Goal: Transaction & Acquisition: Purchase product/service

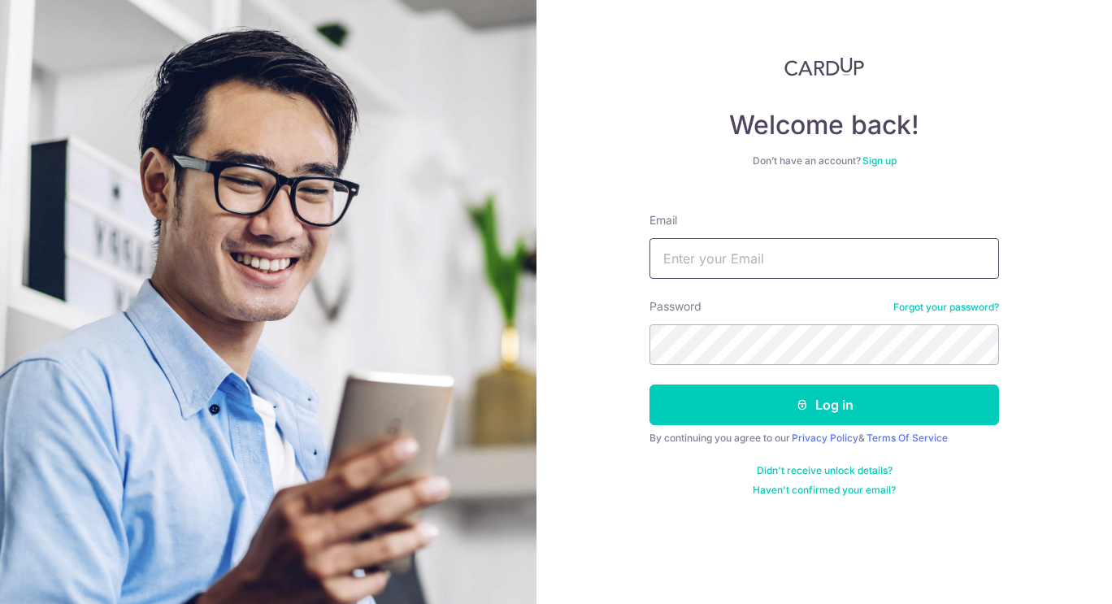
click at [717, 254] on input "Email" at bounding box center [823, 258] width 349 height 41
type input "zpangzy@gmail.com"
click at [649, 384] on button "Log in" at bounding box center [823, 404] width 349 height 41
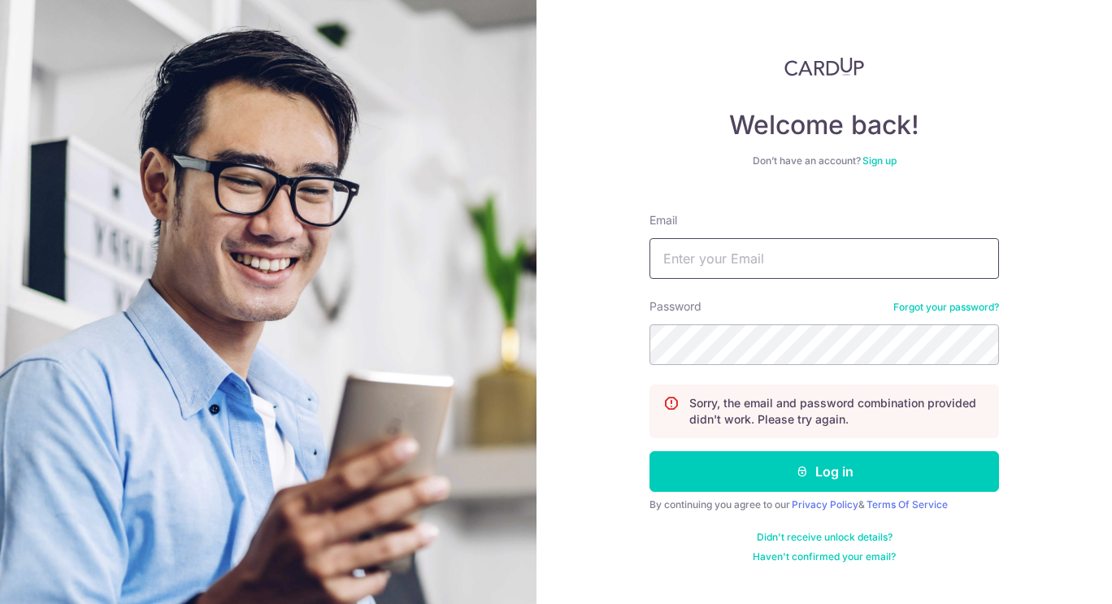
type input "[EMAIL_ADDRESS][DOMAIN_NAME]"
click at [649, 451] on button "Log in" at bounding box center [823, 471] width 349 height 41
click at [747, 267] on input "Email" at bounding box center [823, 258] width 349 height 41
drag, startPoint x: 813, startPoint y: 256, endPoint x: 251, endPoint y: 189, distance: 566.3
click at [251, 189] on section "Welcome back! Don’t have an account? Sign up Email zpangzy@gmail.com Password F…" at bounding box center [556, 302] width 1112 height 604
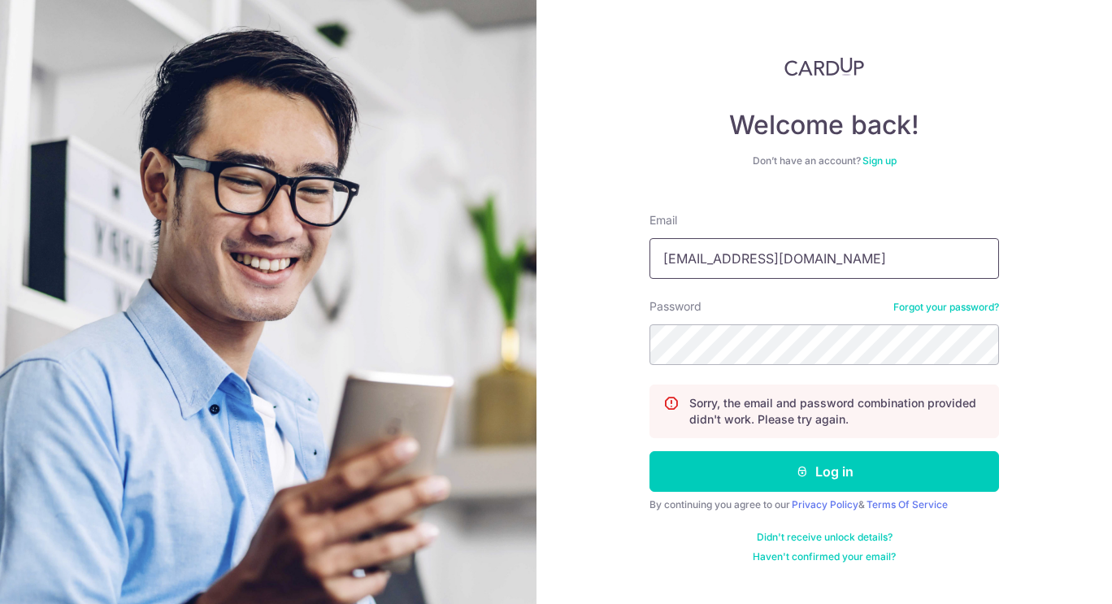
type input "[EMAIL_ADDRESS][DOMAIN_NAME]"
click at [649, 451] on button "Log in" at bounding box center [823, 471] width 349 height 41
click at [752, 259] on input "Email" at bounding box center [823, 258] width 349 height 41
type input "[EMAIL_ADDRESS][DOMAIN_NAME]"
click at [649, 451] on button "Log in" at bounding box center [823, 471] width 349 height 41
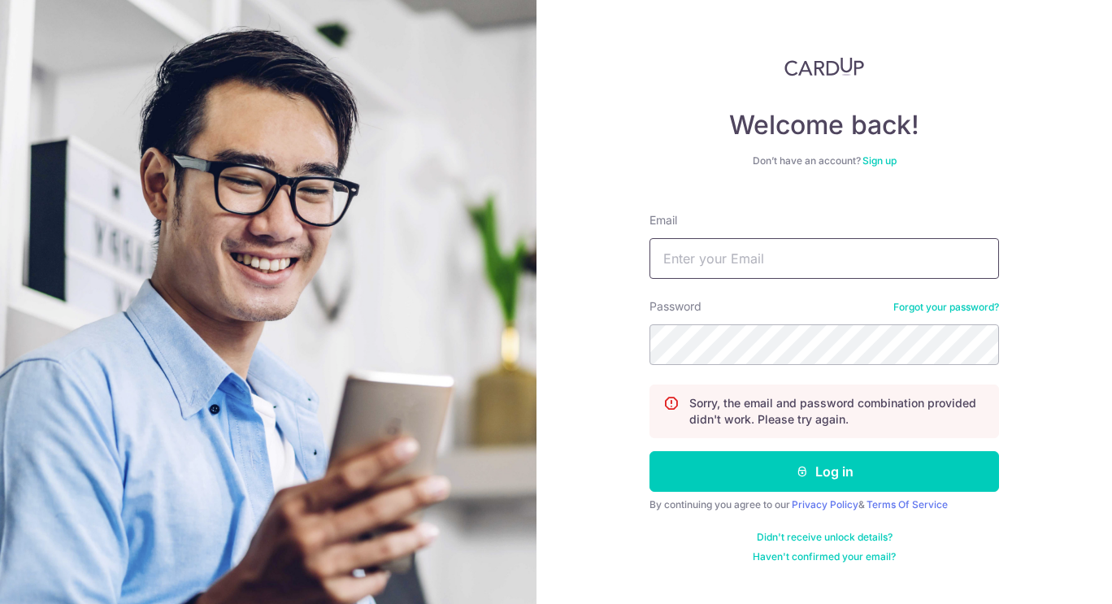
click at [770, 258] on input "Email" at bounding box center [823, 258] width 349 height 41
type input "[EMAIL_ADDRESS][DOMAIN_NAME]"
click at [649, 451] on button "Log in" at bounding box center [823, 471] width 349 height 41
click at [973, 312] on link "Forgot your password?" at bounding box center [946, 307] width 106 height 13
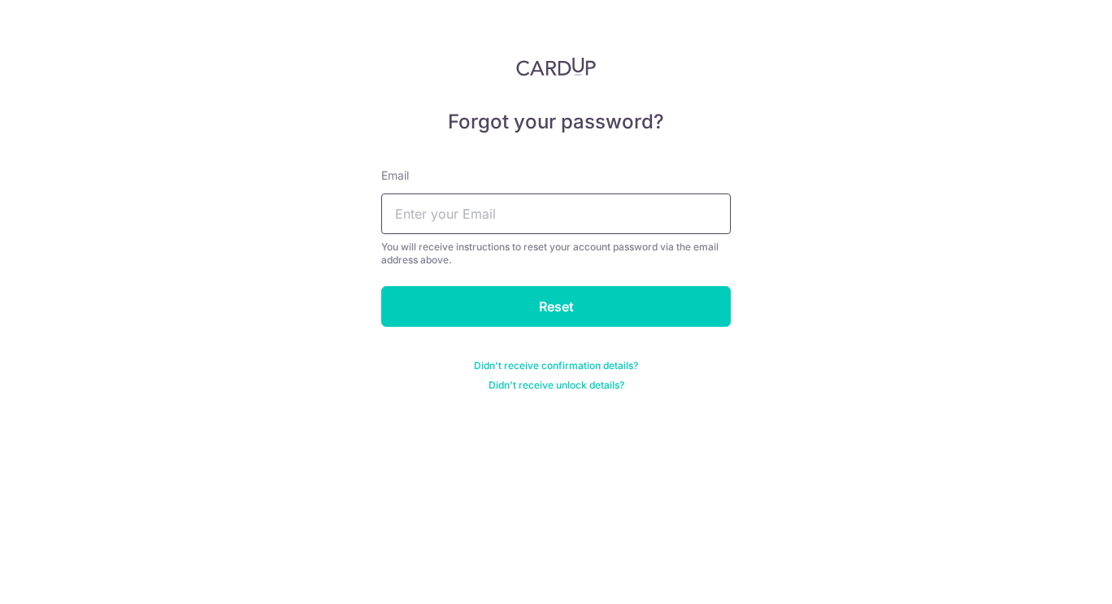
click at [598, 215] on input "text" at bounding box center [555, 213] width 349 height 41
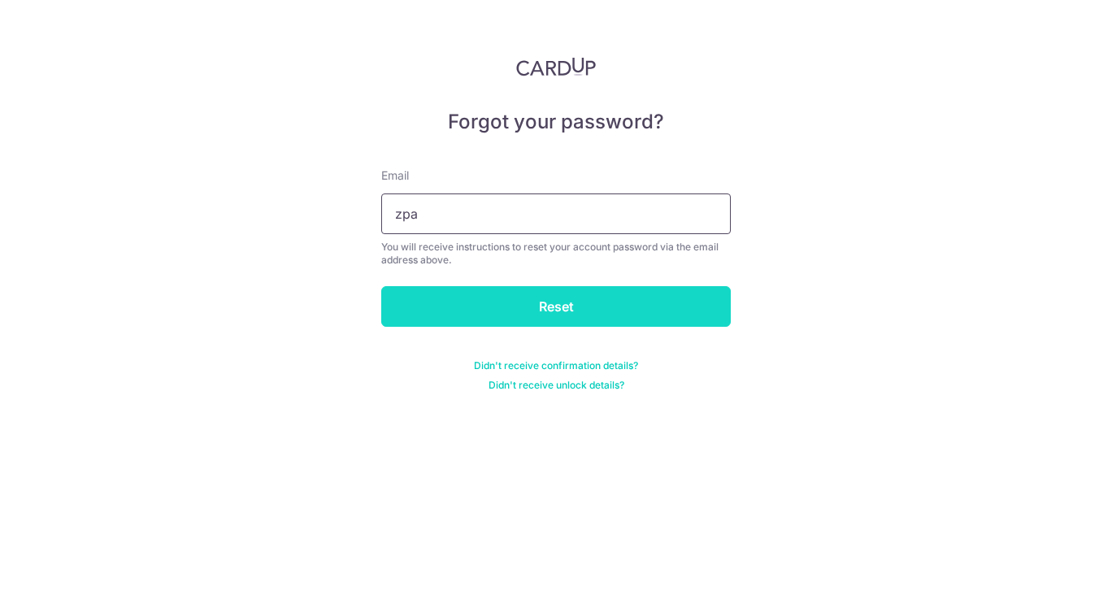
type input "zpangzy@gmail.com"
click at [491, 307] on input "Reset" at bounding box center [555, 306] width 349 height 41
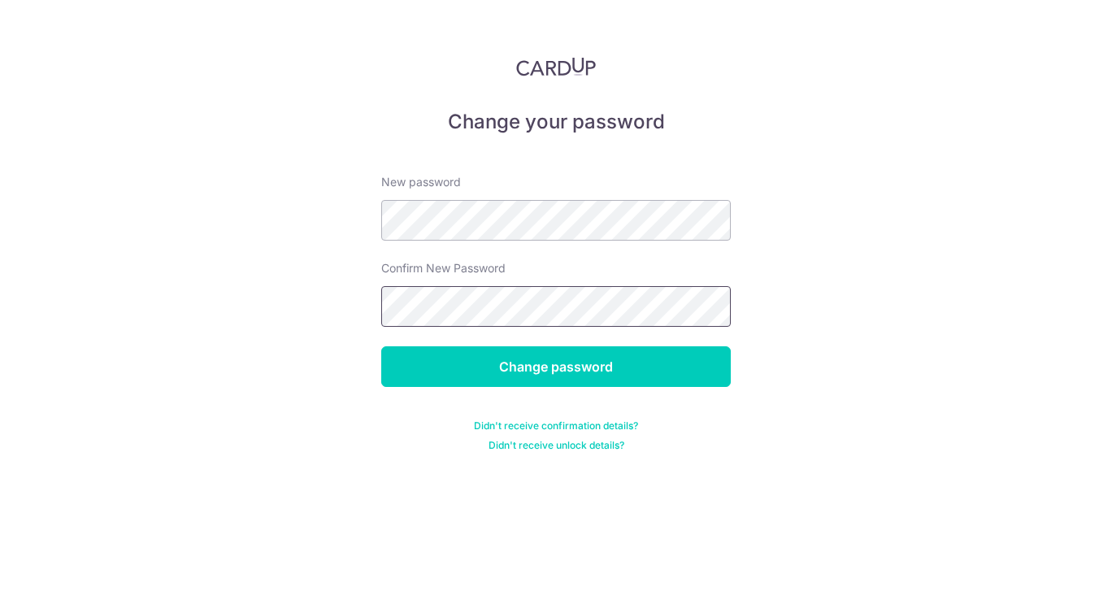
click at [381, 346] on input "Change password" at bounding box center [555, 366] width 349 height 41
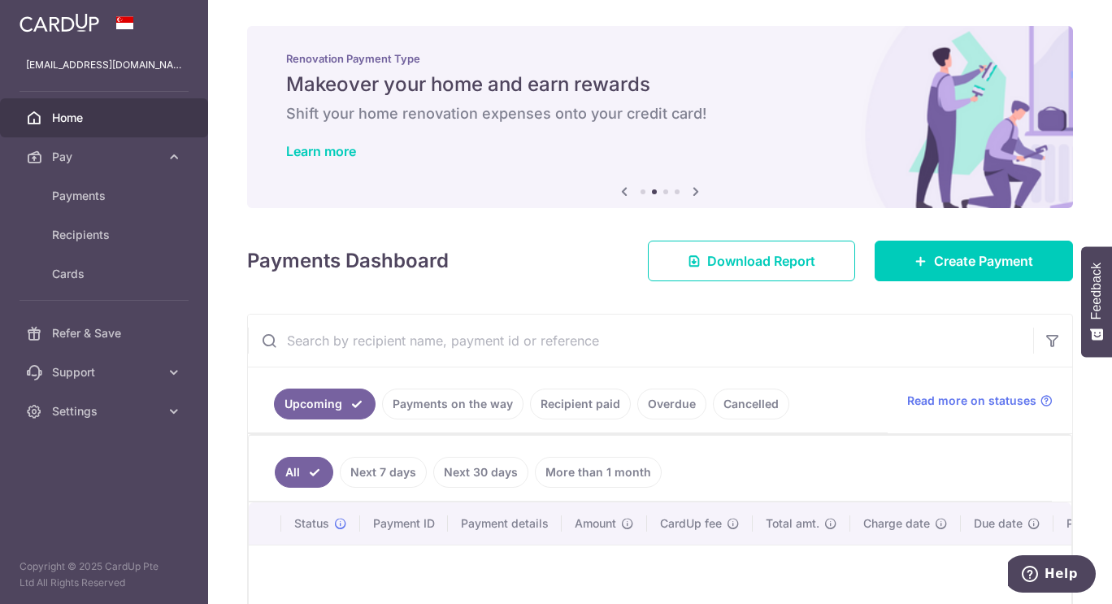
scroll to position [198, 0]
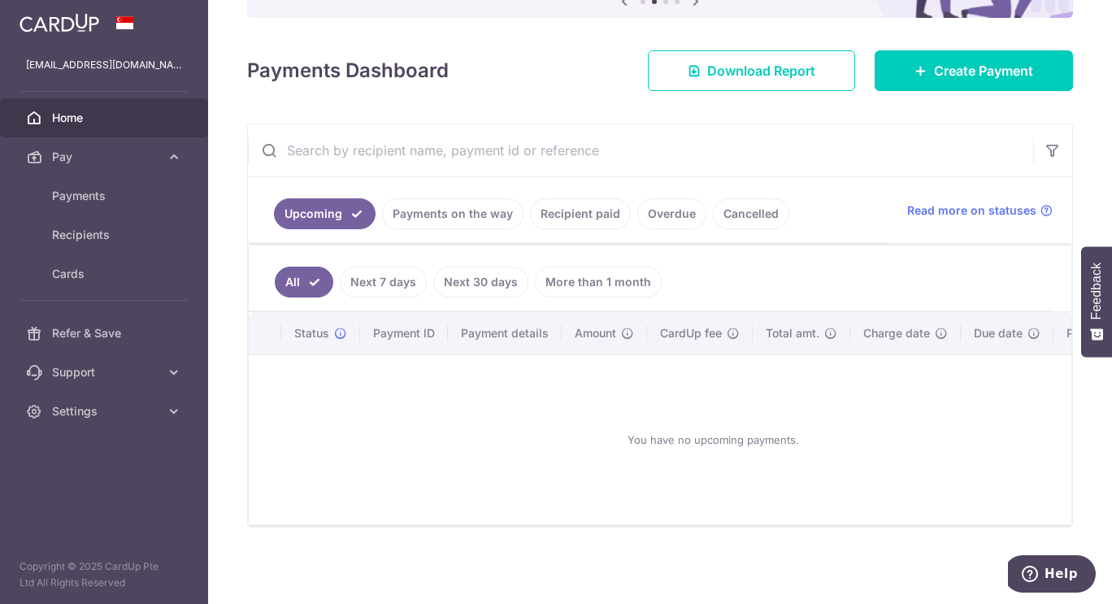
click at [592, 214] on link "Recipient paid" at bounding box center [580, 213] width 101 height 31
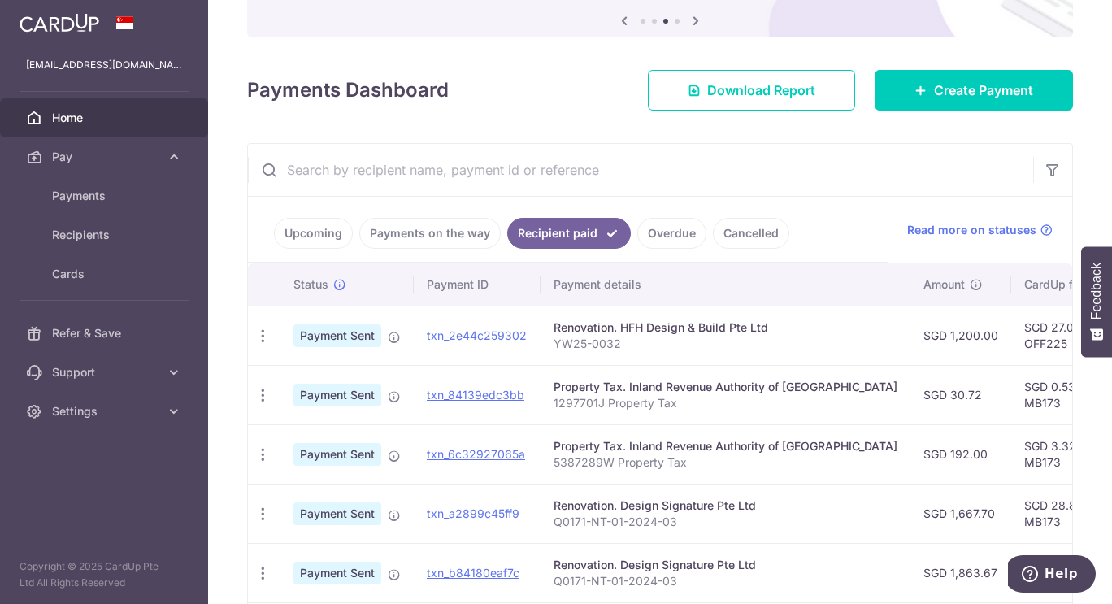
scroll to position [229, 0]
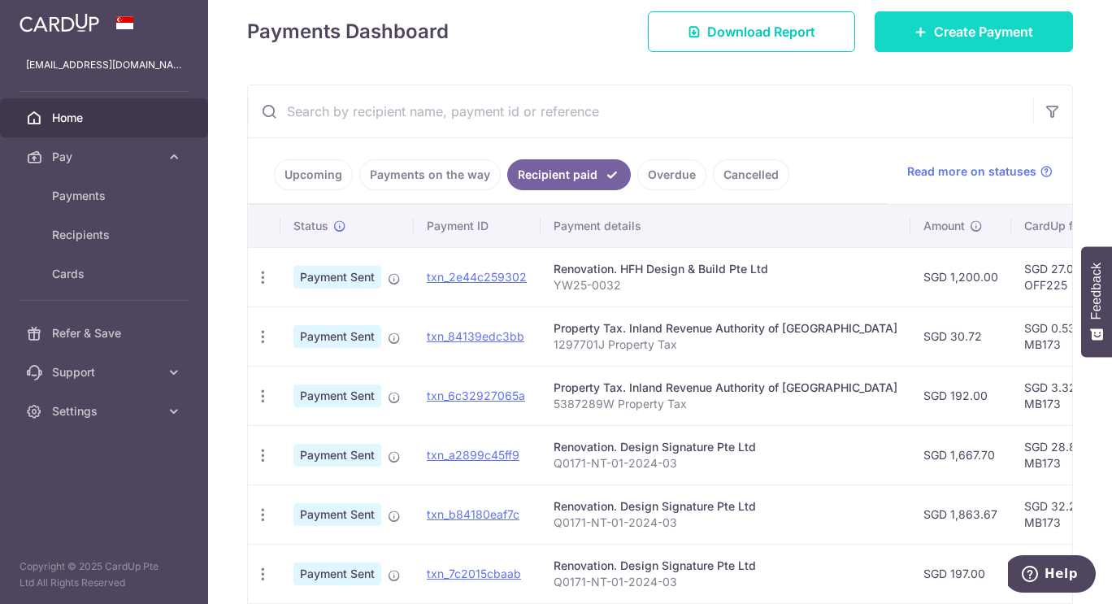
click at [972, 38] on span "Create Payment" at bounding box center [983, 32] width 99 height 20
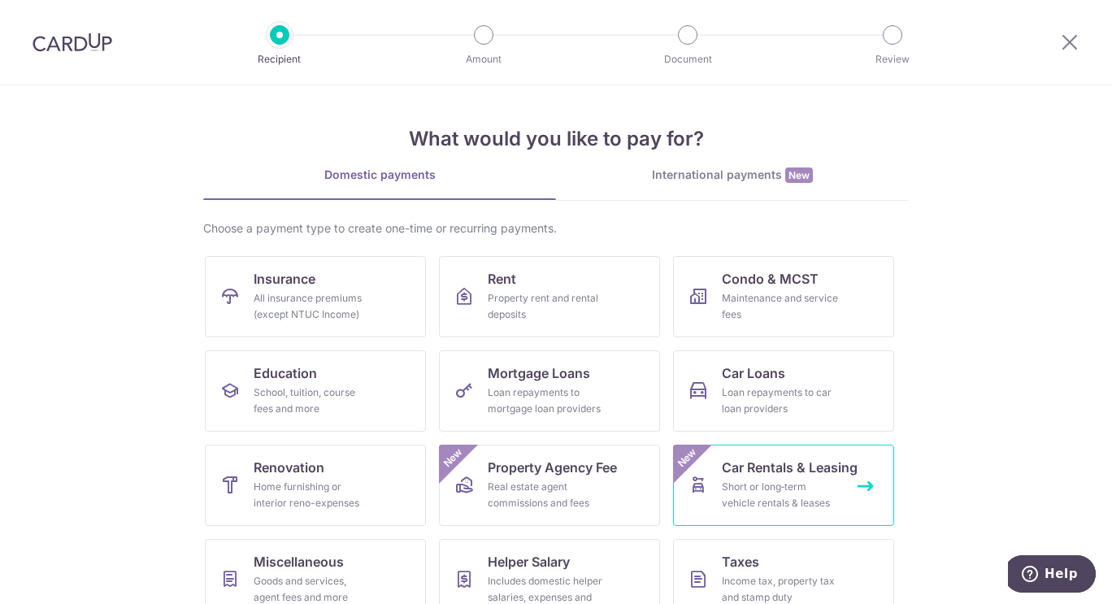
click at [829, 460] on span "Car Rentals & Leasing" at bounding box center [790, 467] width 136 height 20
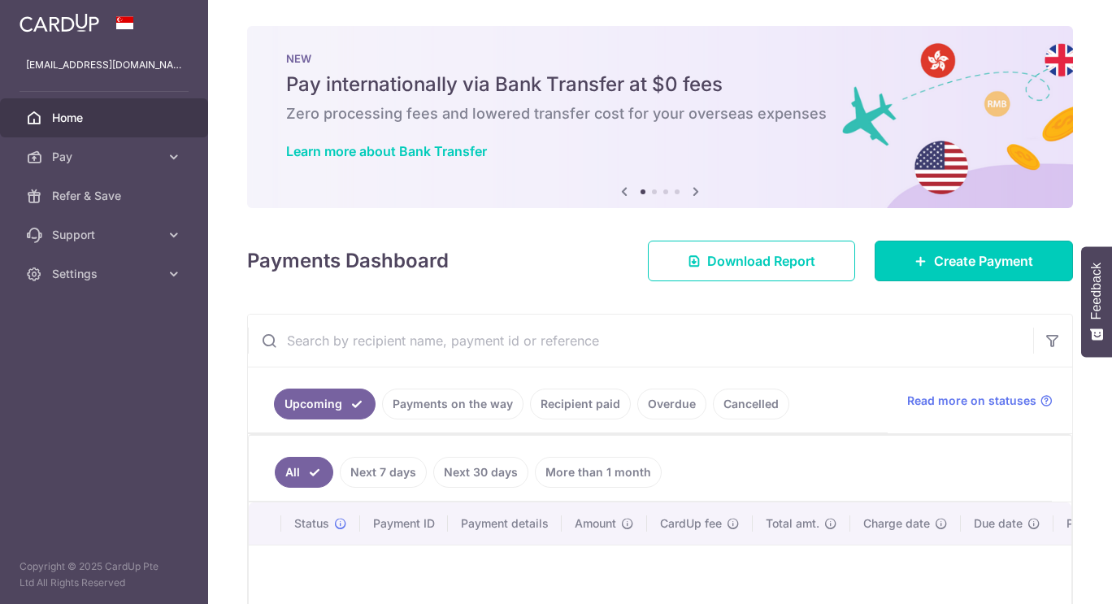
click at [930, 241] on link "Create Payment" at bounding box center [973, 261] width 198 height 41
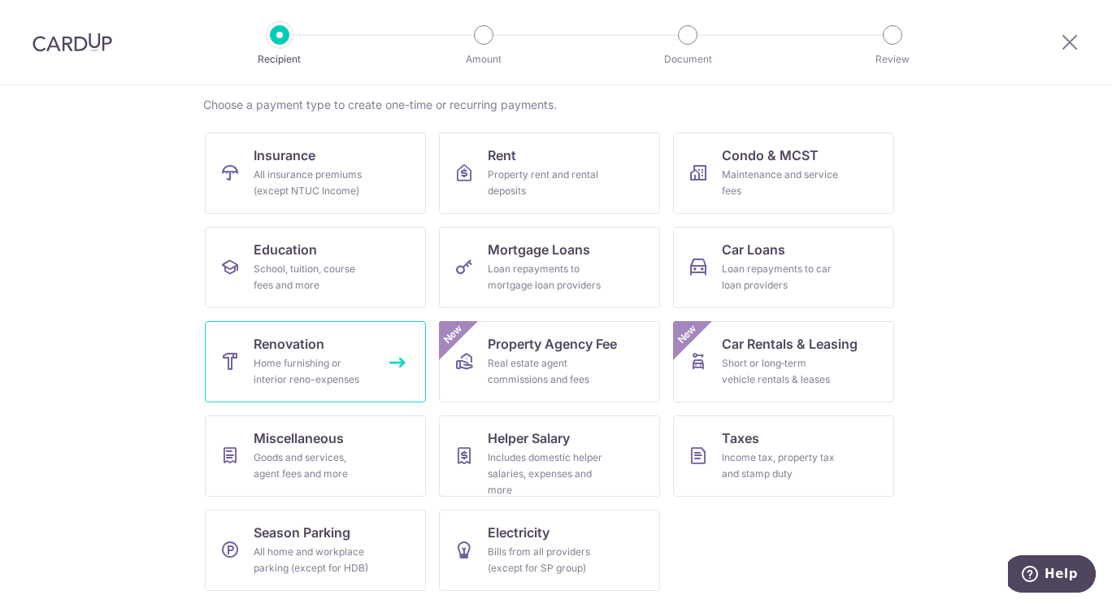
click at [335, 388] on link "Renovation Home furnishing or interior reno-expenses" at bounding box center [315, 361] width 221 height 81
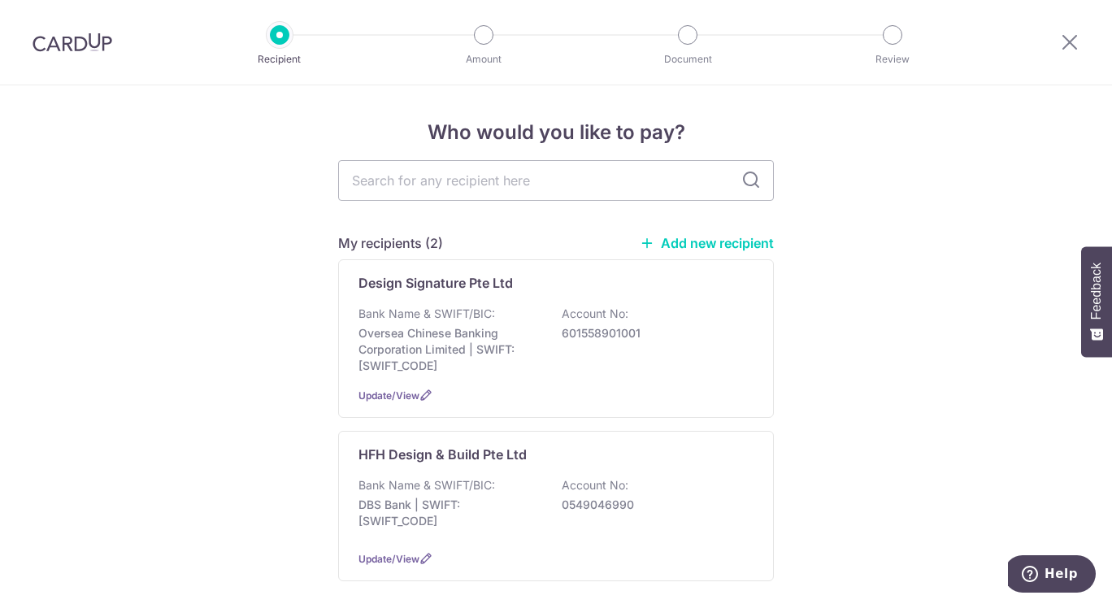
scroll to position [97, 0]
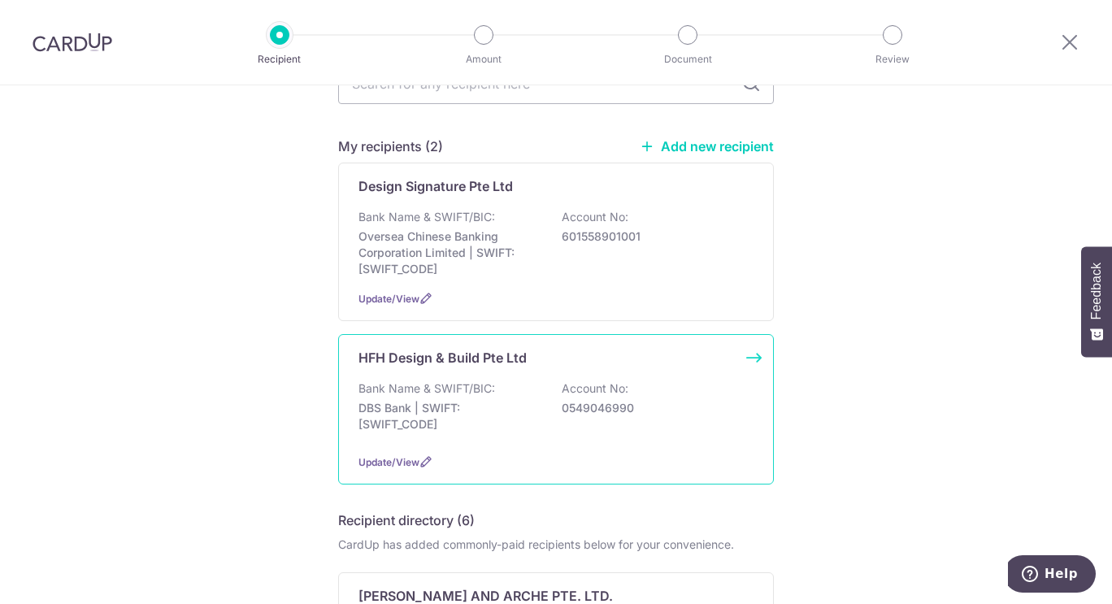
click at [499, 400] on p "DBS Bank | SWIFT: [SWIFT_CODE]" at bounding box center [449, 416] width 182 height 33
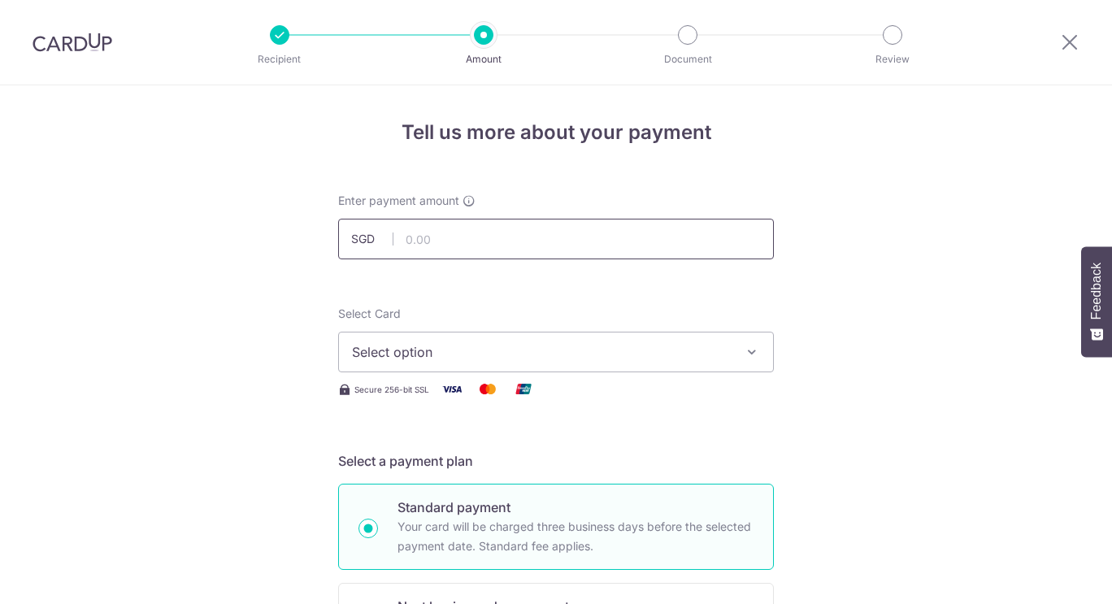
click at [469, 229] on input "text" at bounding box center [556, 239] width 436 height 41
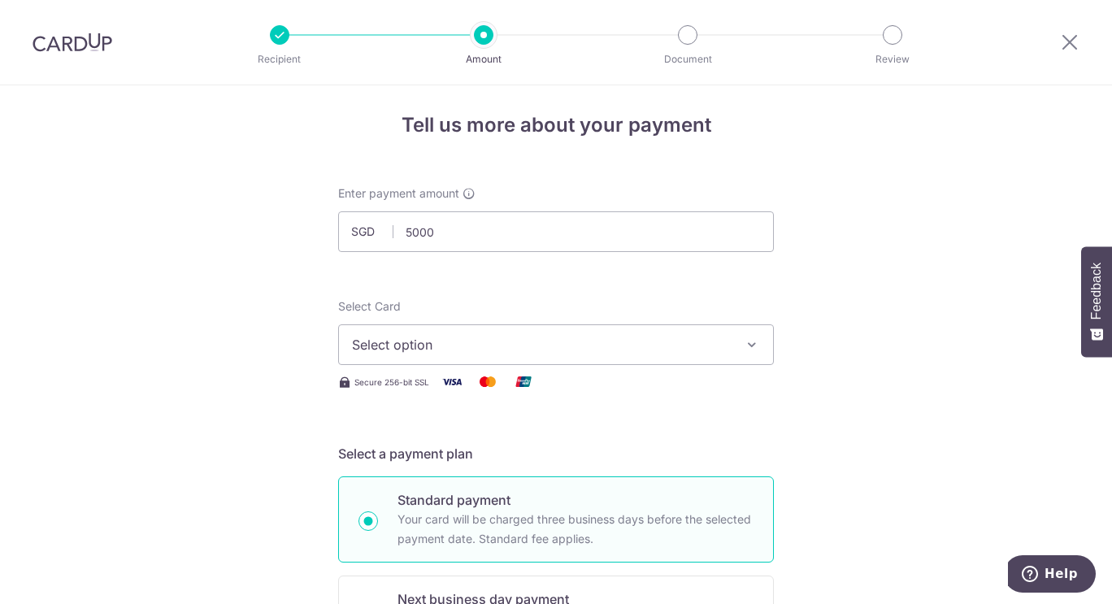
type input "5,000.00"
click at [570, 322] on div "Select Card Select option Add credit card Your Cards **** 9003 **** 1930" at bounding box center [556, 331] width 436 height 67
click at [571, 340] on span "Select option" at bounding box center [541, 345] width 379 height 20
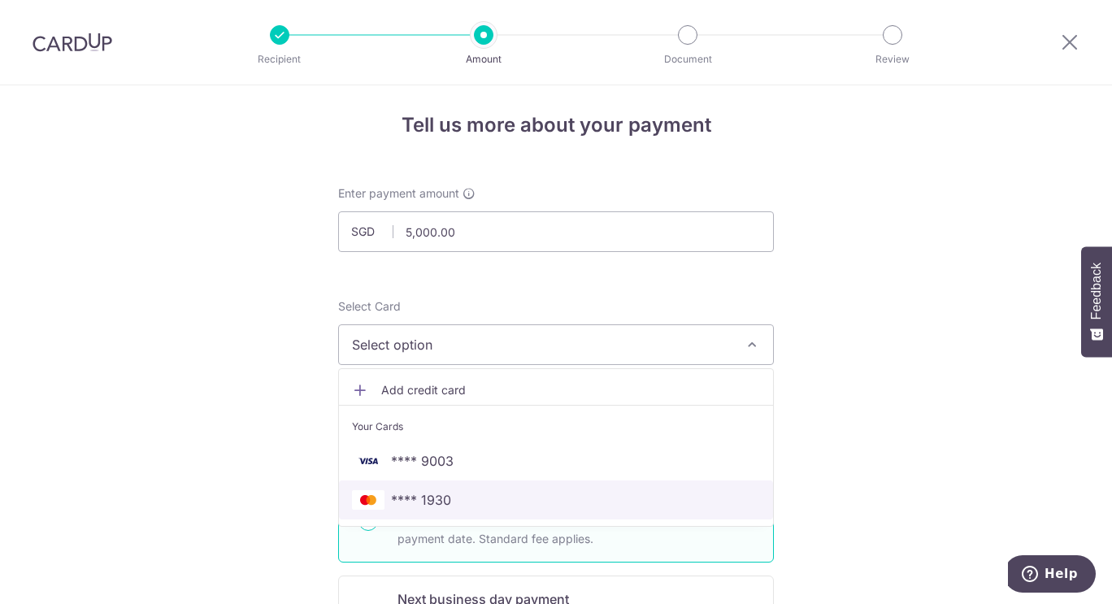
click at [479, 501] on span "**** 1930" at bounding box center [556, 500] width 408 height 20
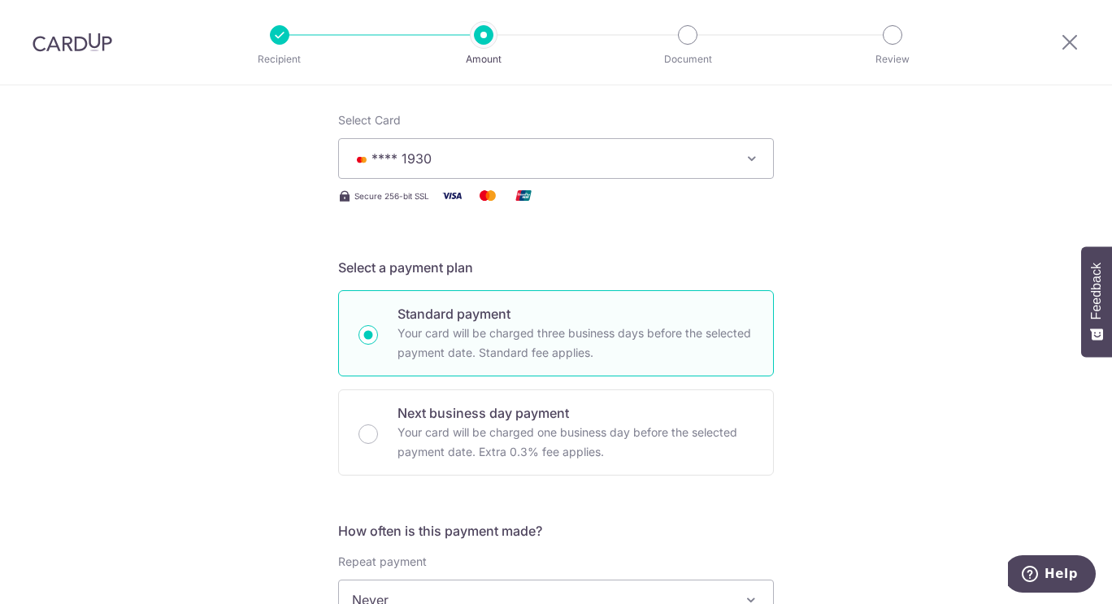
scroll to position [378, 0]
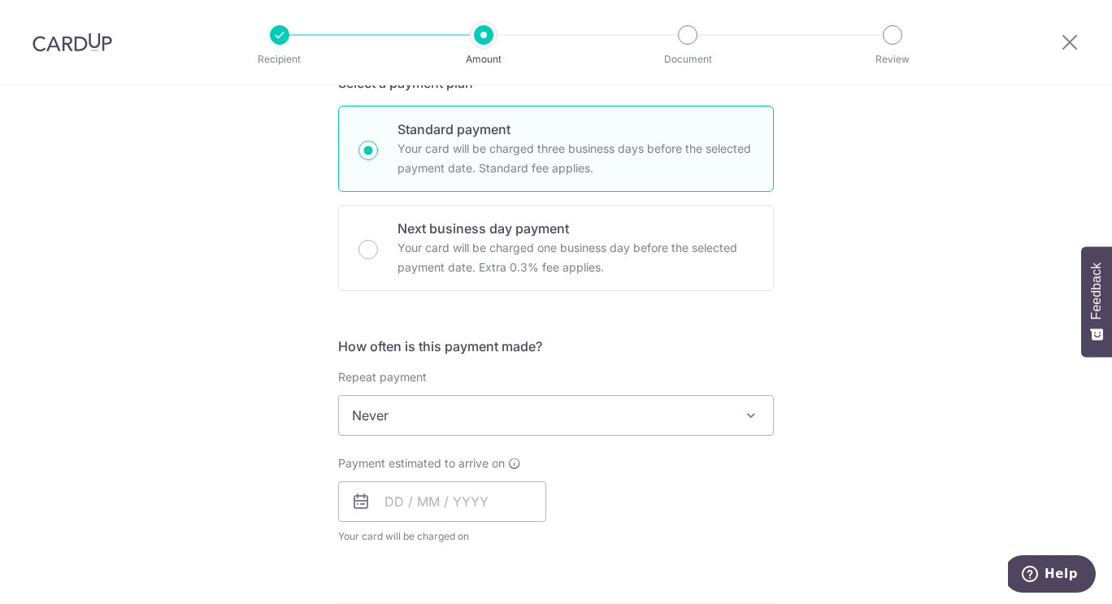
click at [716, 412] on span "Never" at bounding box center [556, 415] width 434 height 39
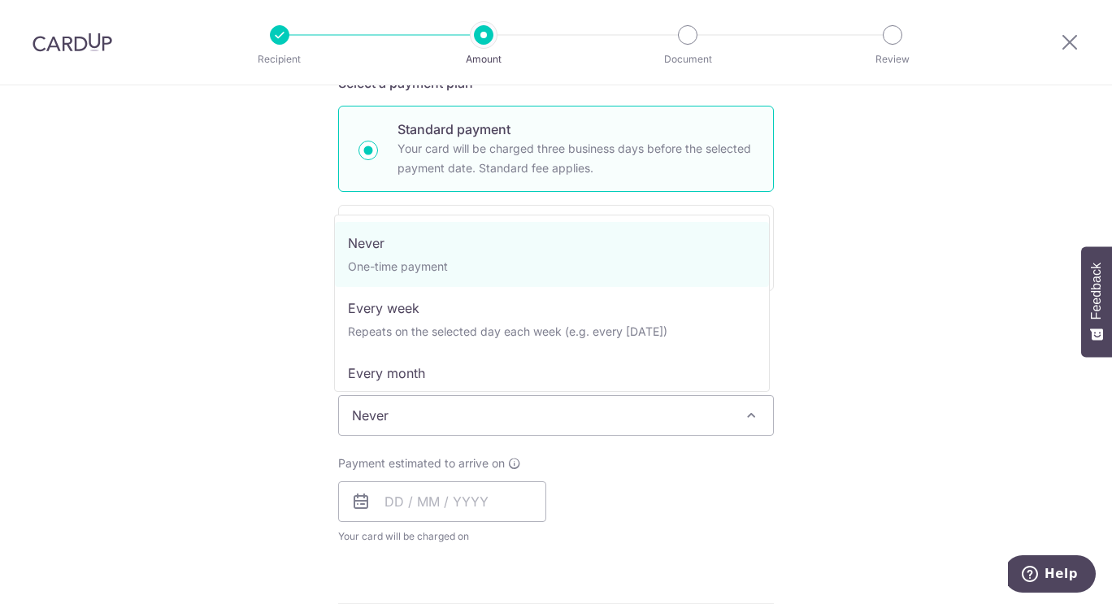
click at [716, 412] on span "Never" at bounding box center [556, 415] width 434 height 39
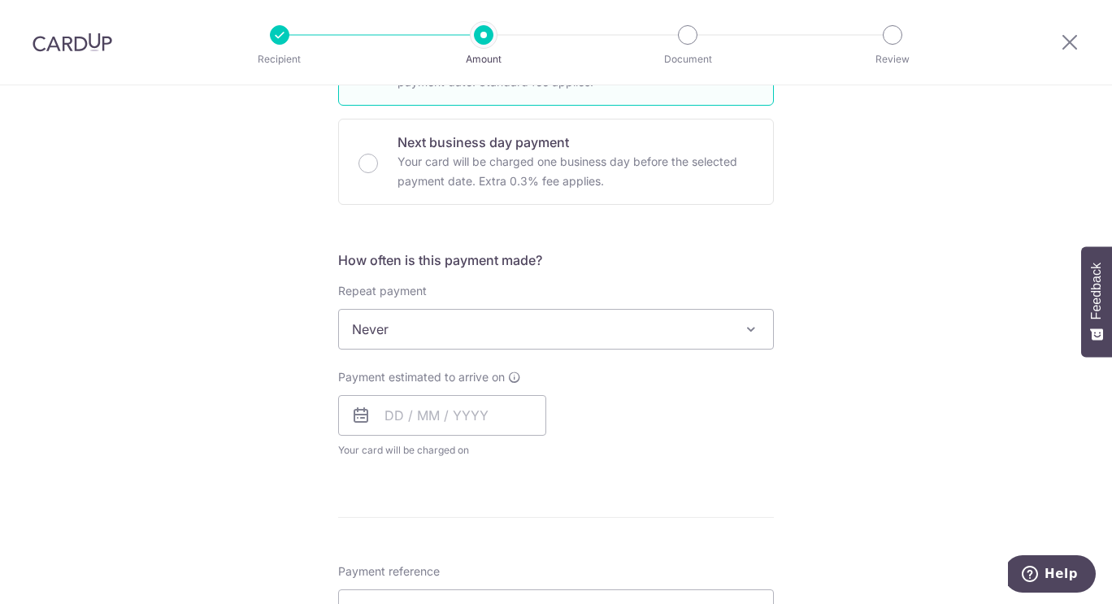
scroll to position [464, 0]
click at [453, 419] on input "text" at bounding box center [442, 415] width 208 height 41
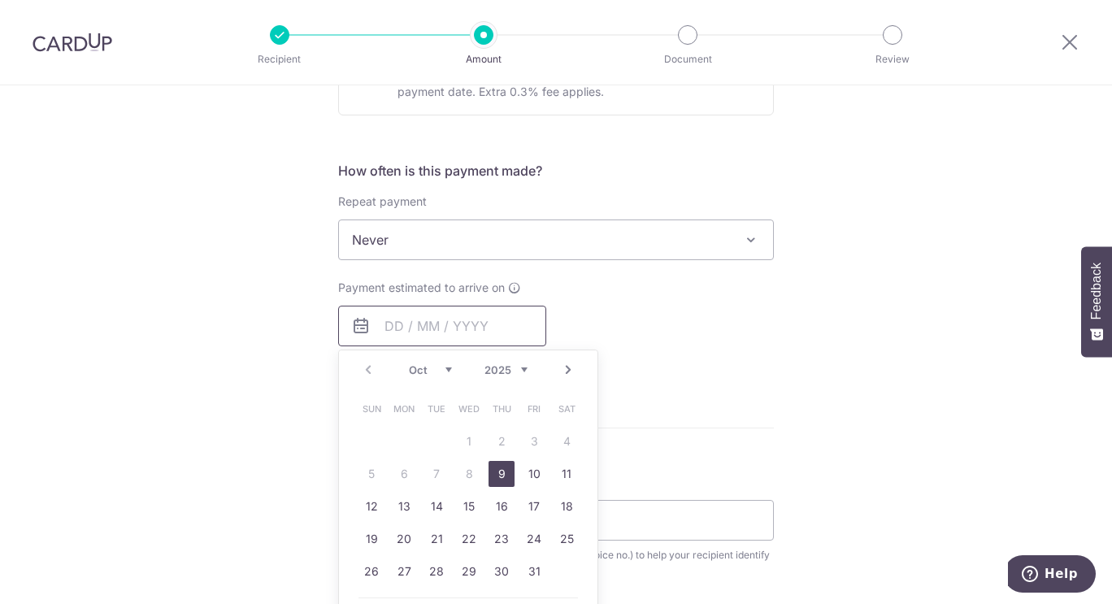
scroll to position [557, 0]
click at [491, 462] on link "9" at bounding box center [501, 470] width 26 height 26
type input "09/10/2025"
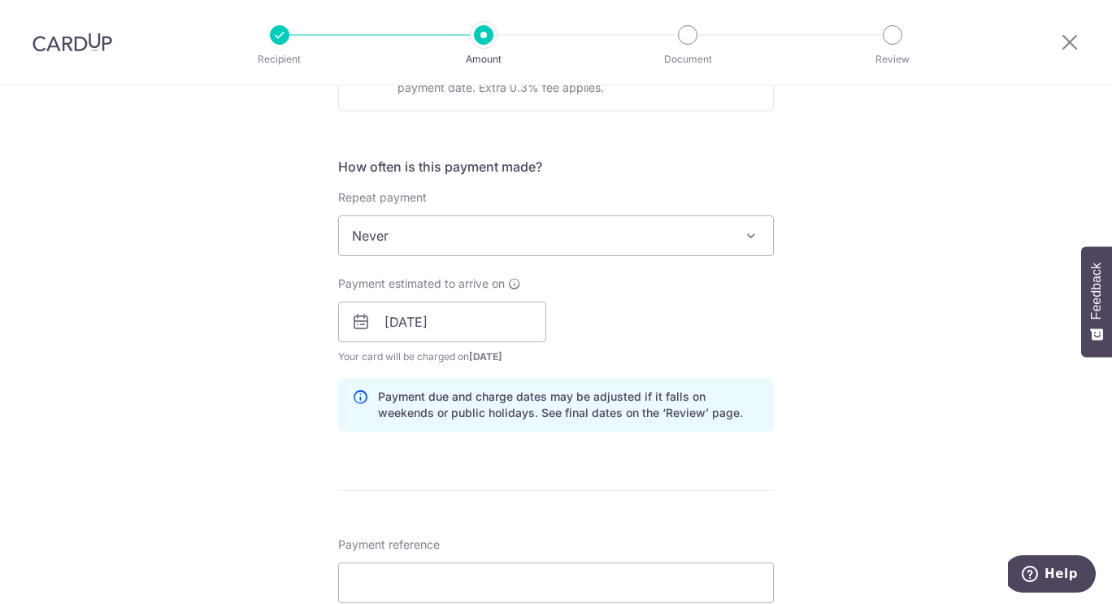
click at [713, 322] on div "Payment estimated to arrive on 09/10/2025 Prev Next Oct Nov Dec 2025 2026 2027 …" at bounding box center [555, 319] width 455 height 89
click at [694, 482] on form "Enter payment amount SGD 5,000.00 5000.00 Select Card **** 1930 Add credit card…" at bounding box center [556, 366] width 436 height 1462
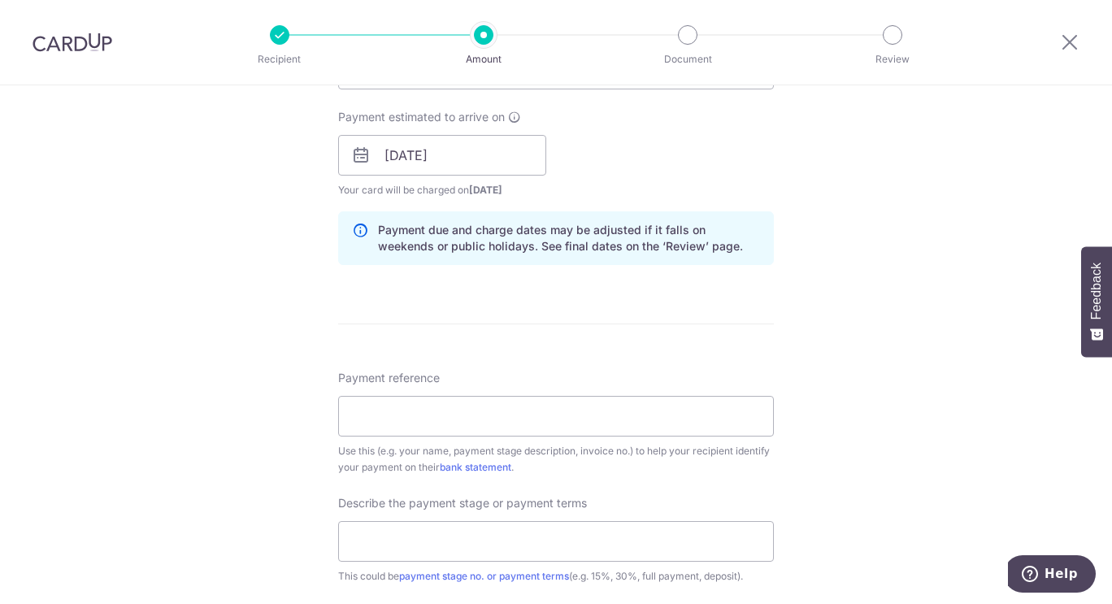
scroll to position [724, 0]
click at [626, 431] on input "Payment reference" at bounding box center [556, 416] width 436 height 41
click at [666, 447] on div "Use this (e.g. your name, payment stage description, invoice no.) to help your …" at bounding box center [556, 459] width 436 height 33
click at [1073, 206] on div "Tell us more about your payment Enter payment amount SGD 5,000.00 5000.00 Selec…" at bounding box center [556, 183] width 1112 height 1645
click at [444, 402] on input "Payment reference" at bounding box center [556, 416] width 436 height 41
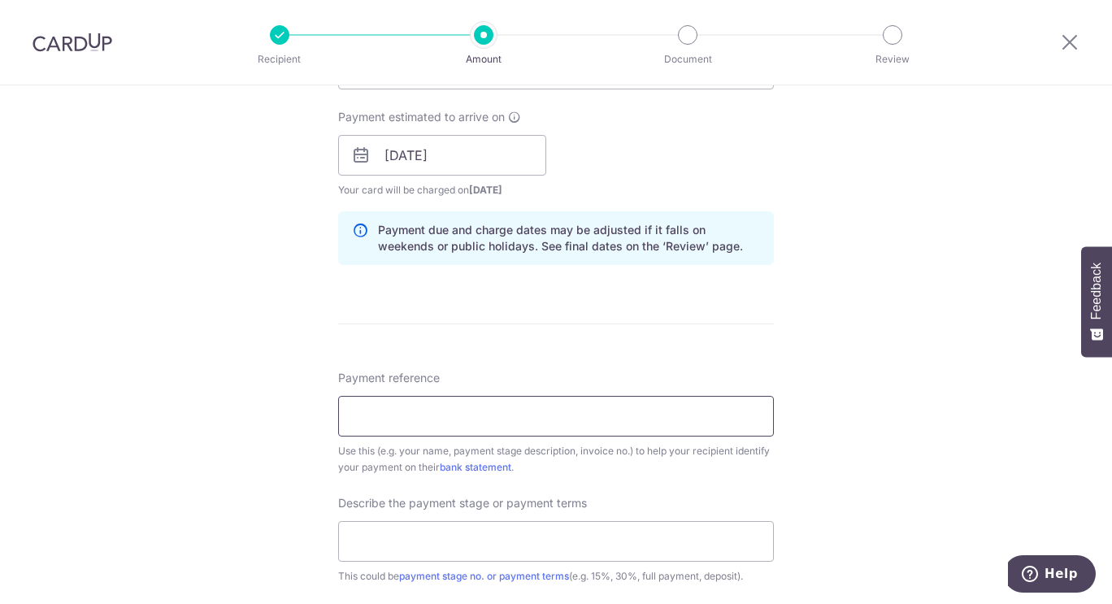
paste input "YW25-0032"
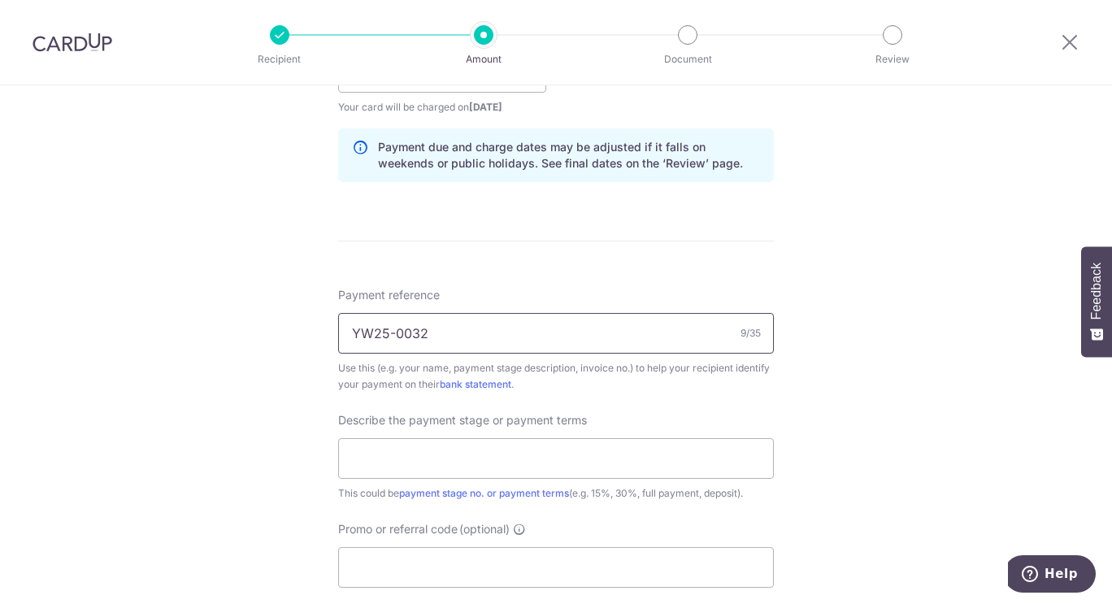
scroll to position [869, 0]
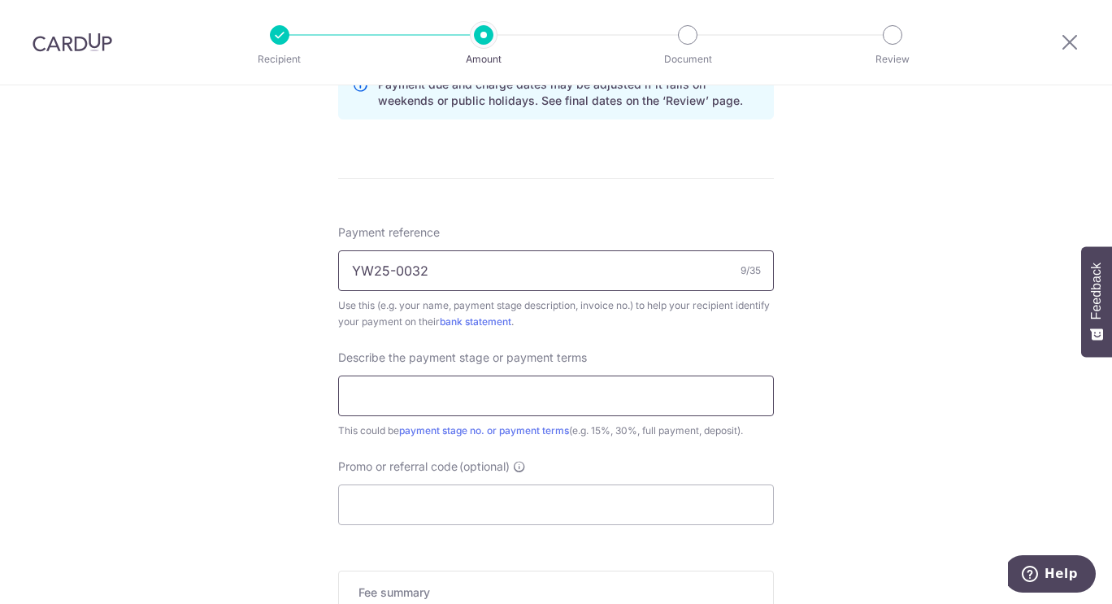
type input "YW25-0032"
click at [480, 397] on input "text" at bounding box center [556, 395] width 436 height 41
click at [1060, 229] on div "Tell us more about your payment Enter payment amount SGD 5,000.00 5000.00 Selec…" at bounding box center [556, 38] width 1112 height 1645
click at [610, 408] on input "text" at bounding box center [556, 395] width 436 height 41
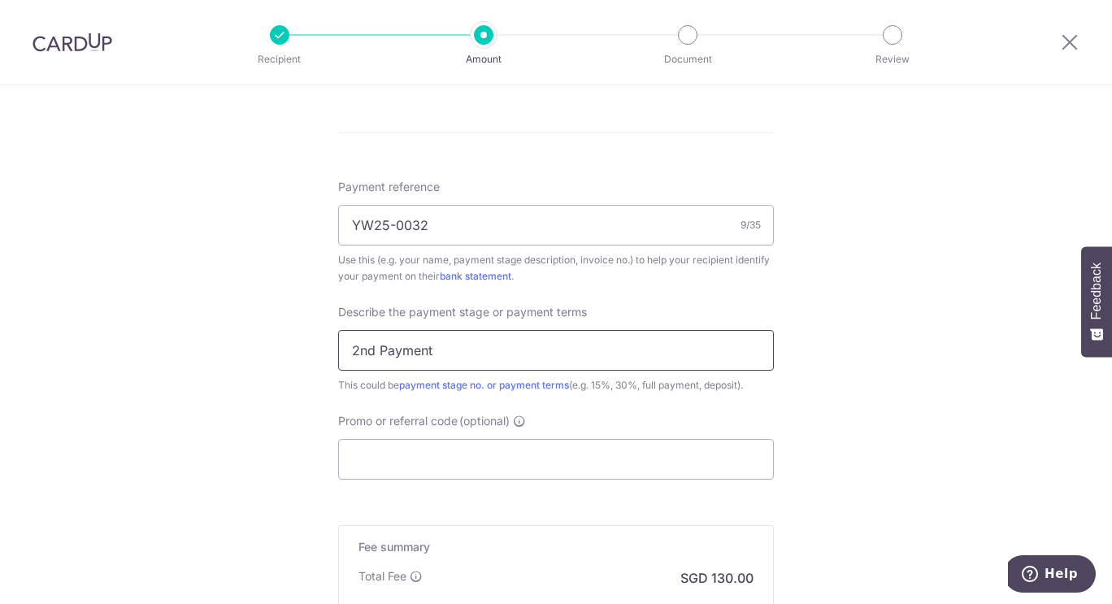
scroll to position [937, 0]
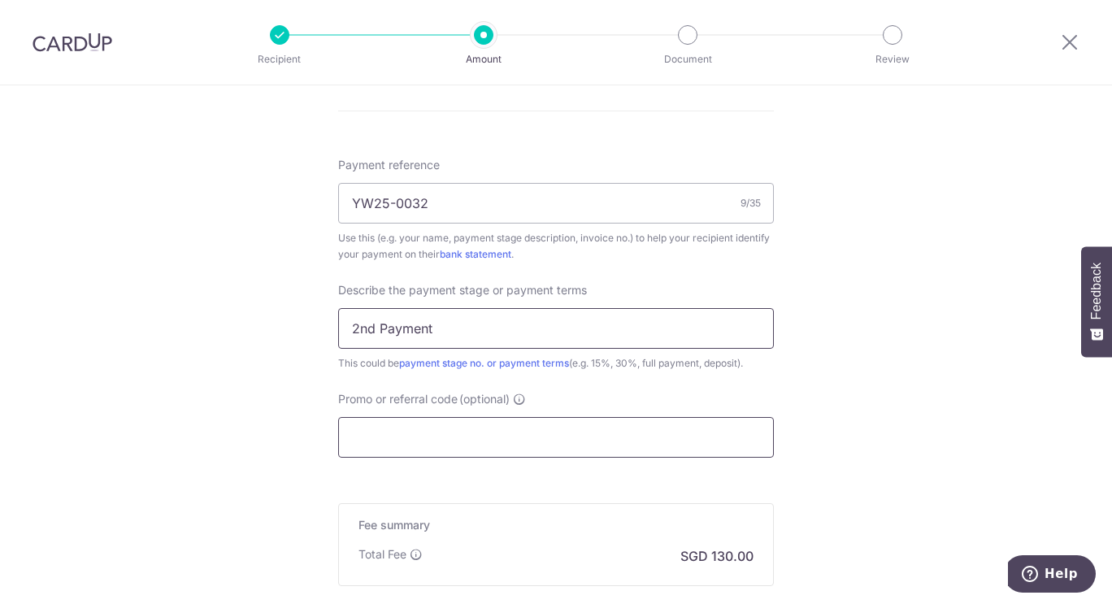
type input "2nd Payment"
click at [663, 451] on input "Promo or referral code (optional)" at bounding box center [556, 437] width 436 height 41
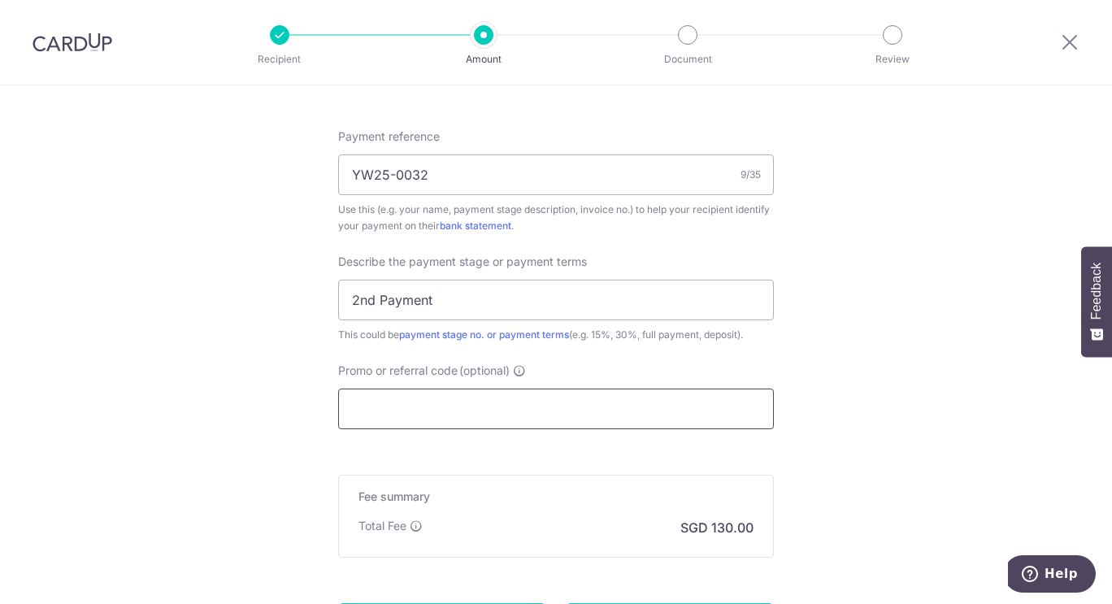
scroll to position [968, 0]
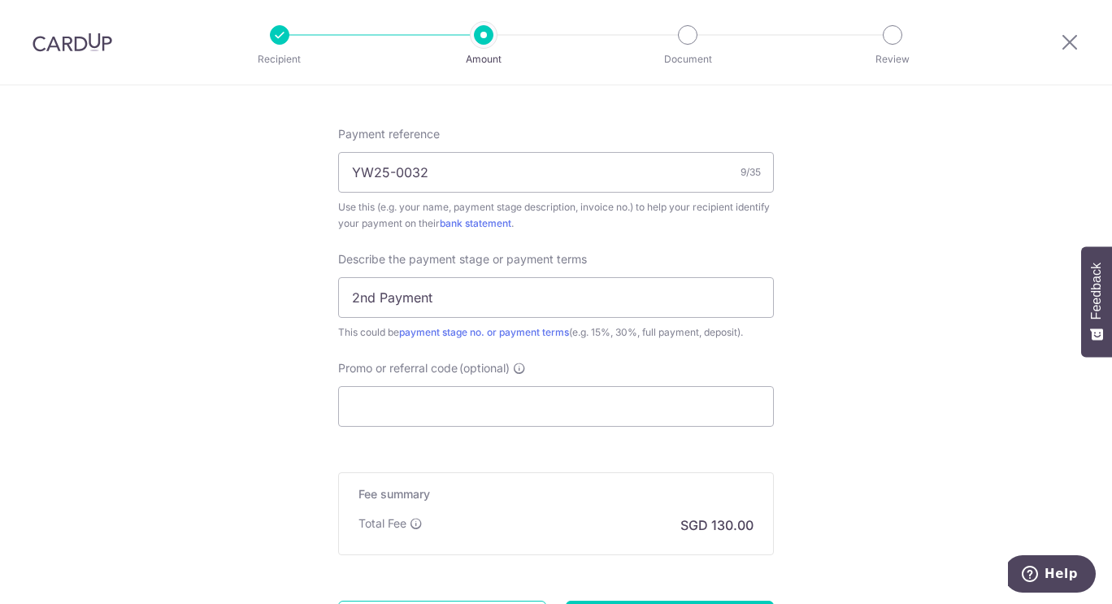
click at [507, 383] on div "Promo or referral code (optional) The discounted fee will be shown on the revie…" at bounding box center [556, 393] width 436 height 67
click at [505, 388] on input "Promo or referral code (optional)" at bounding box center [556, 406] width 436 height 41
paste input "OFF225"
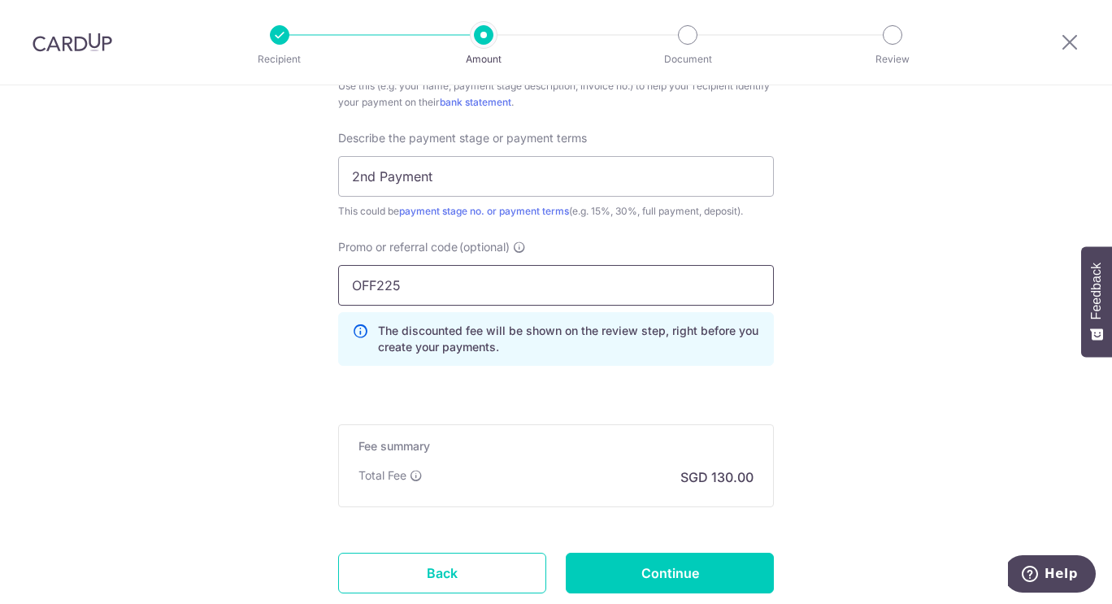
scroll to position [1200, 0]
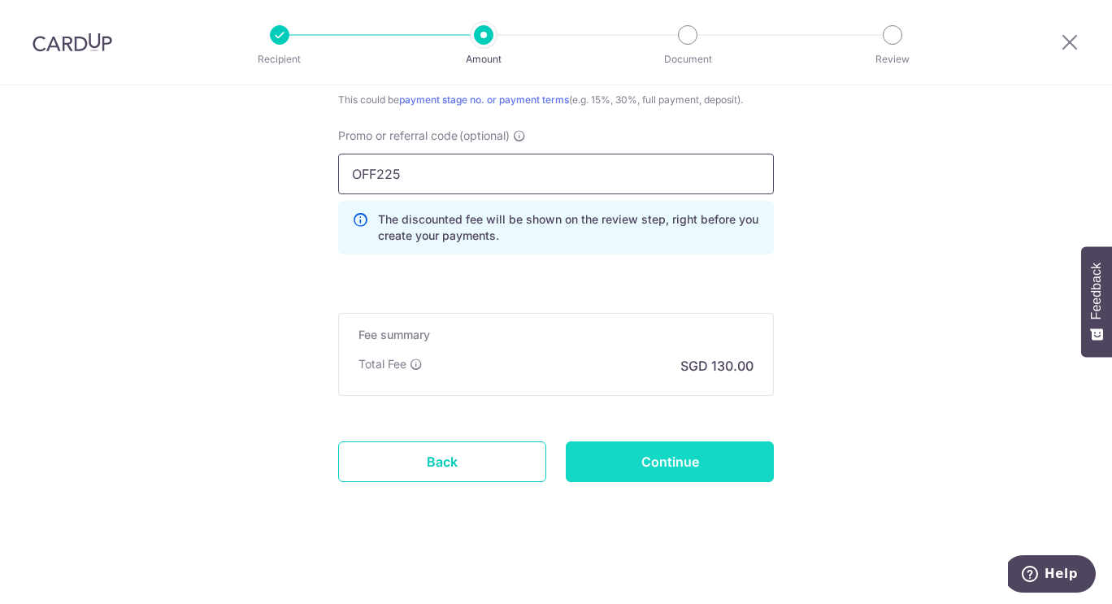
type input "OFF225"
click at [626, 459] on input "Continue" at bounding box center [670, 461] width 208 height 41
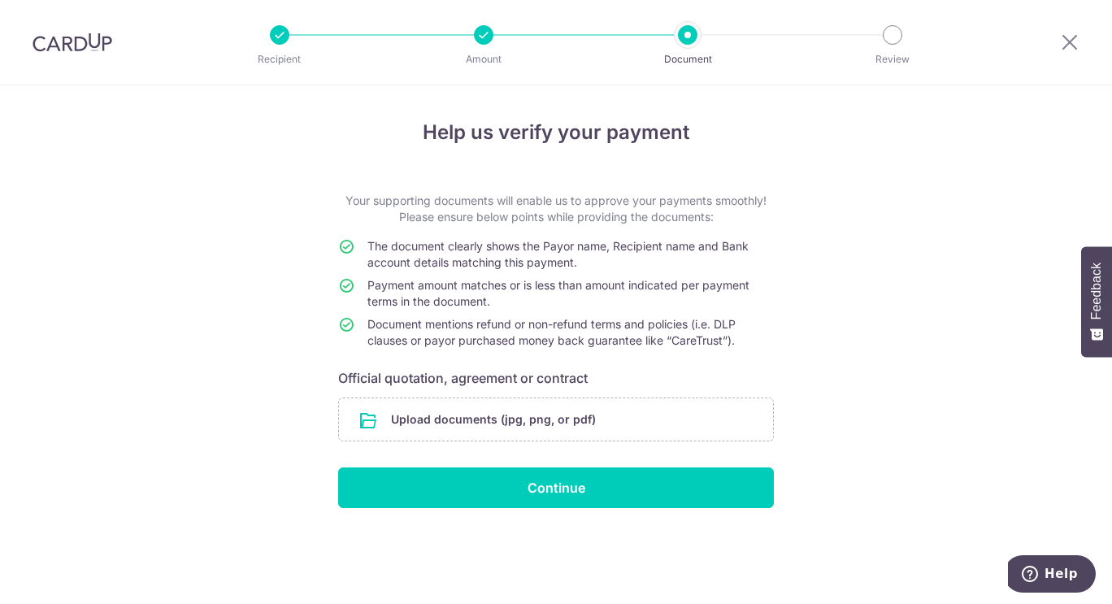
click at [205, 421] on div "Help us verify your payment Your supporting documents will enable us to approve…" at bounding box center [556, 344] width 1112 height 518
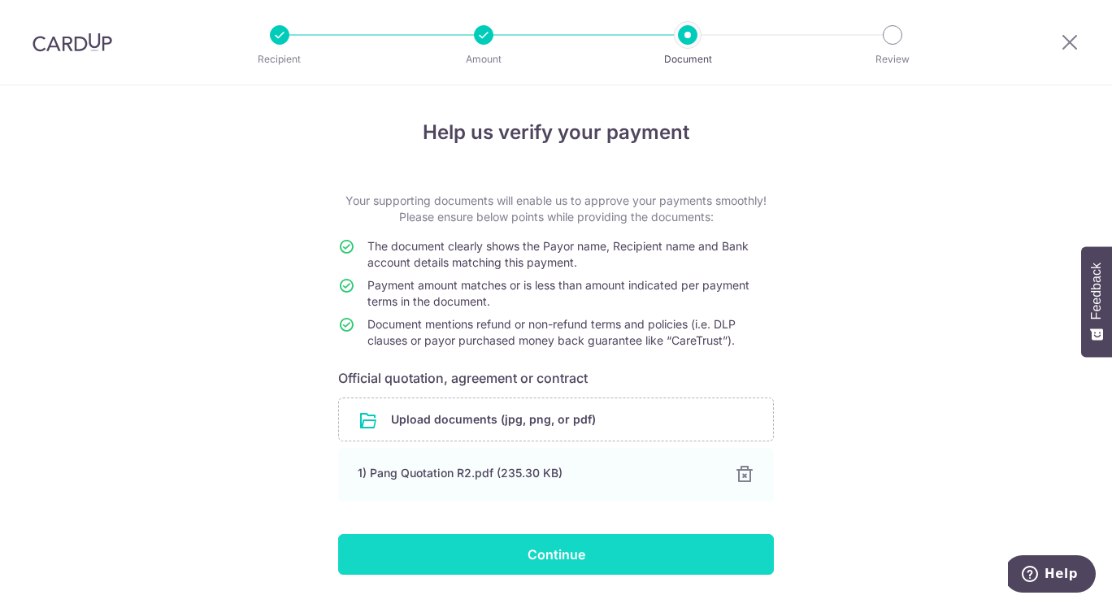
click at [595, 570] on input "Continue" at bounding box center [556, 554] width 436 height 41
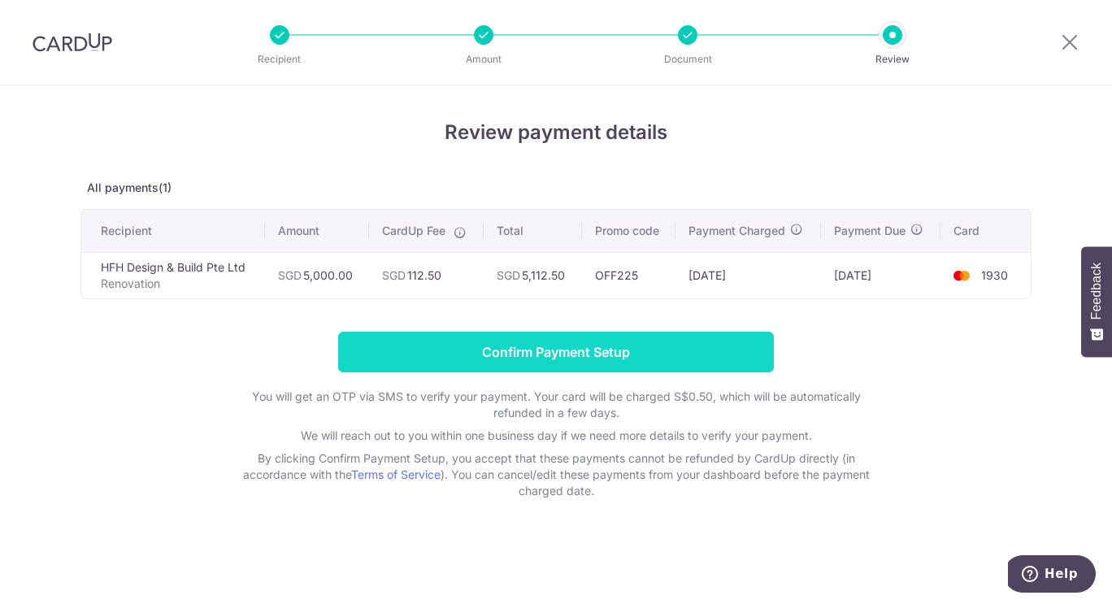
click at [605, 353] on input "Confirm Payment Setup" at bounding box center [556, 352] width 436 height 41
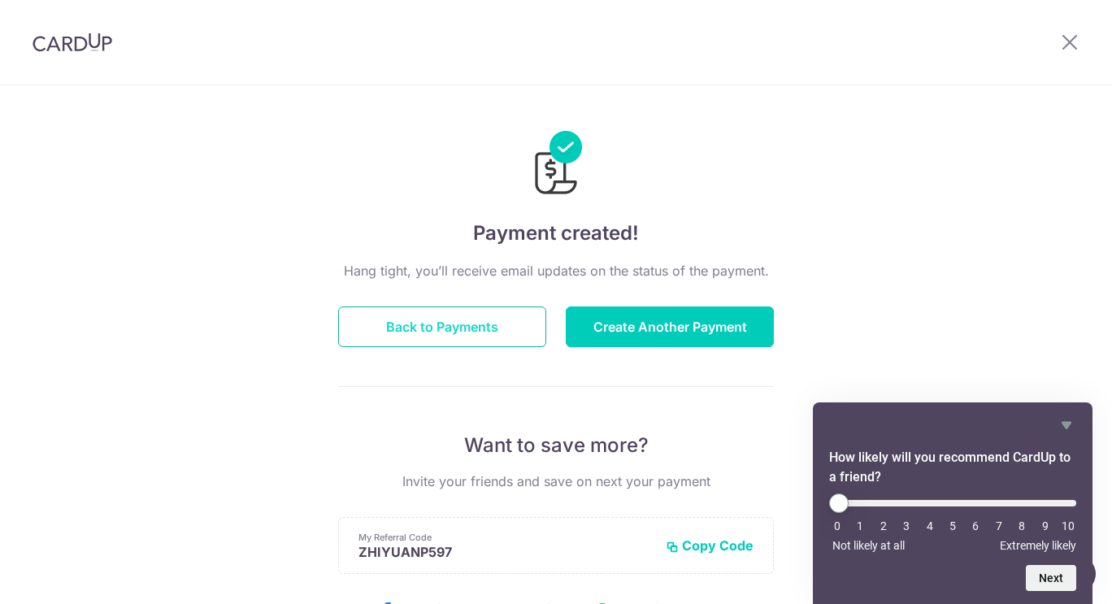
click at [496, 329] on button "Back to Payments" at bounding box center [442, 326] width 208 height 41
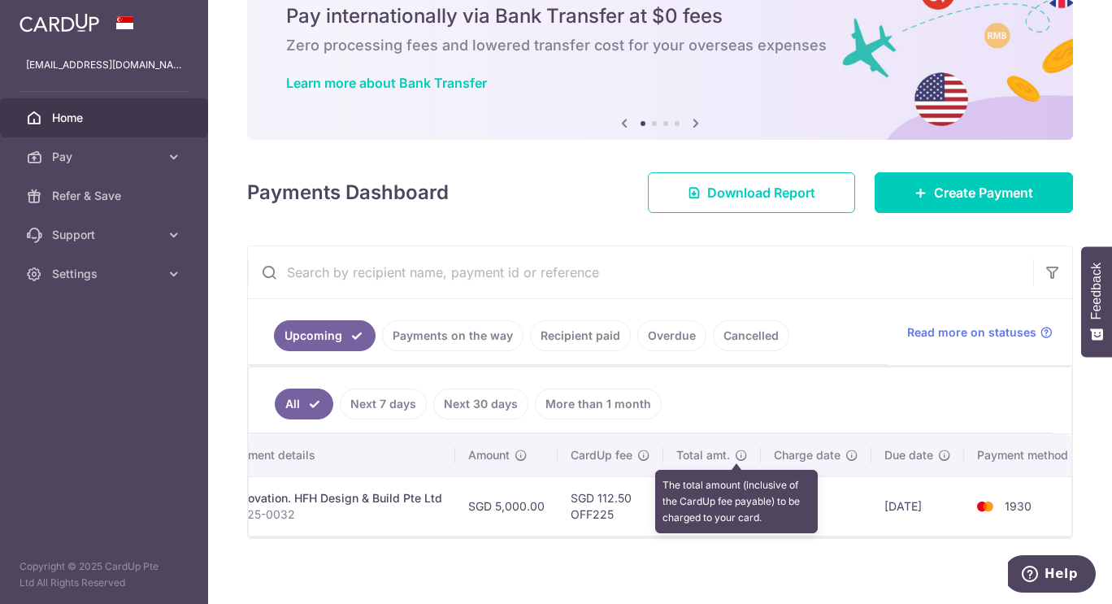
scroll to position [0, 301]
